Goal: Complete application form

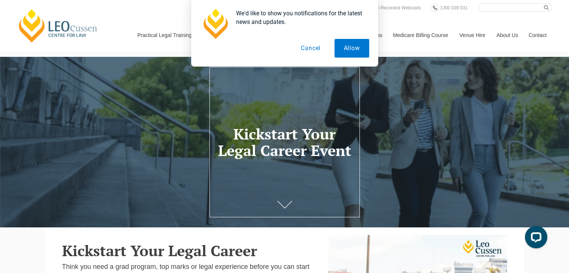
click at [310, 47] on button "Cancel" at bounding box center [311, 48] width 39 height 19
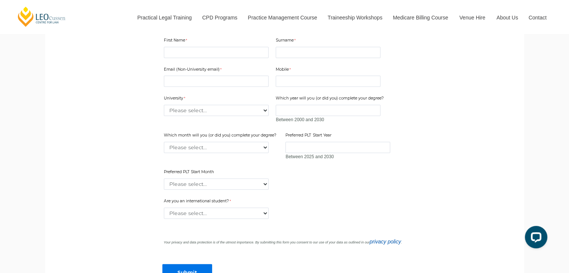
scroll to position [536, 0]
click at [259, 117] on select "Please select... [GEOGRAPHIC_DATA] [GEOGRAPHIC_DATA] [GEOGRAPHIC_DATA] [GEOGRAP…" at bounding box center [216, 111] width 105 height 11
click at [245, 117] on select "Please select... [GEOGRAPHIC_DATA] [GEOGRAPHIC_DATA] [GEOGRAPHIC_DATA] [GEOGRAP…" at bounding box center [216, 111] width 105 height 11
select select "tfa_2179"
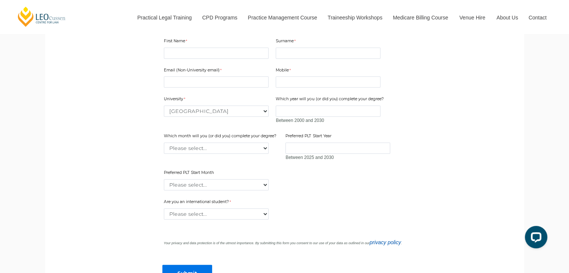
click at [54, 161] on main "Kickstart Your Legal Career Think you need a grad program, top marks or legal e…" at bounding box center [285, 14] width 468 height 646
